Goal: Find specific page/section: Find specific page/section

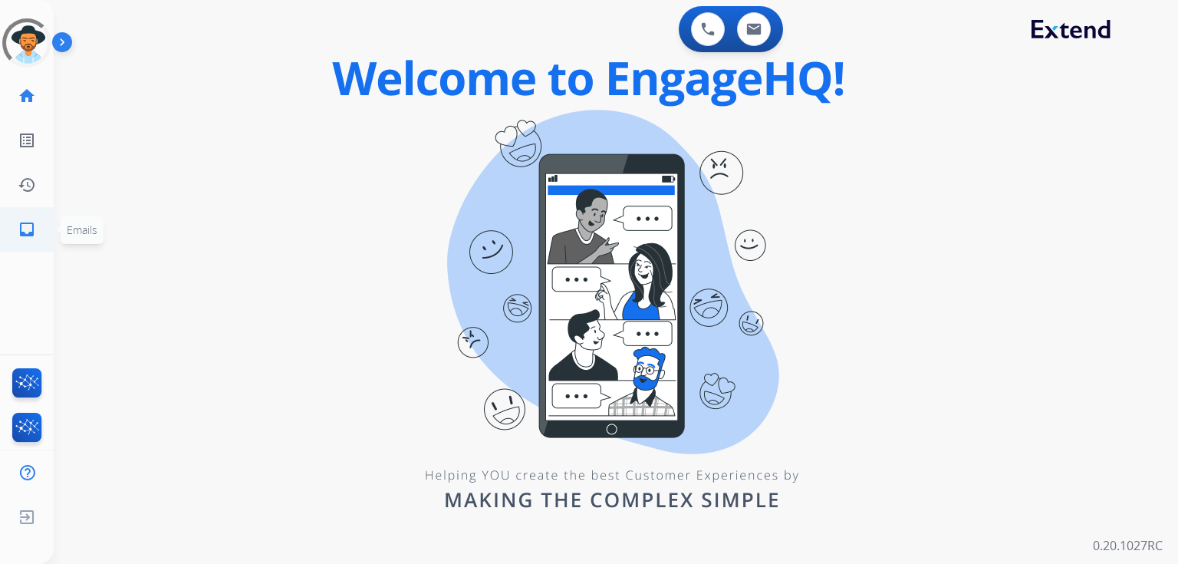
click at [29, 231] on mat-icon "inbox" at bounding box center [27, 229] width 18 height 18
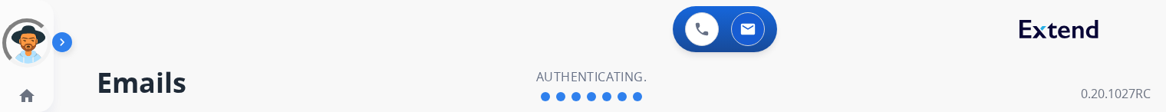
click at [535, 54] on div "0 Voice Interactions 0 Email Interactions" at bounding box center [600, 30] width 1057 height 49
